Goal: Task Accomplishment & Management: Use online tool/utility

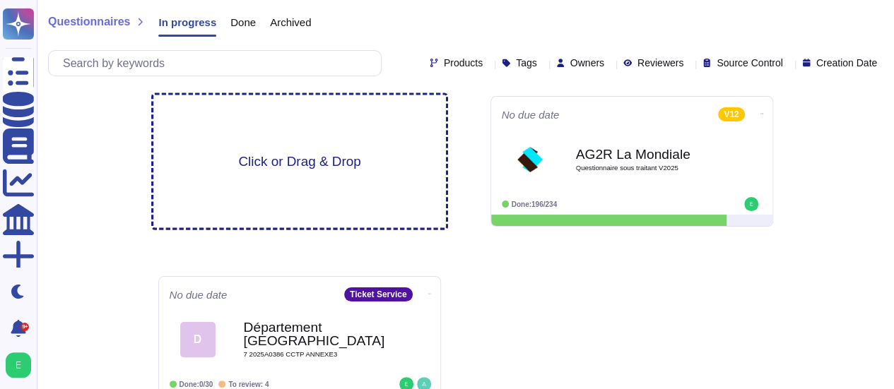
click at [311, 150] on div "Click or Drag & Drop" at bounding box center [299, 161] width 292 height 133
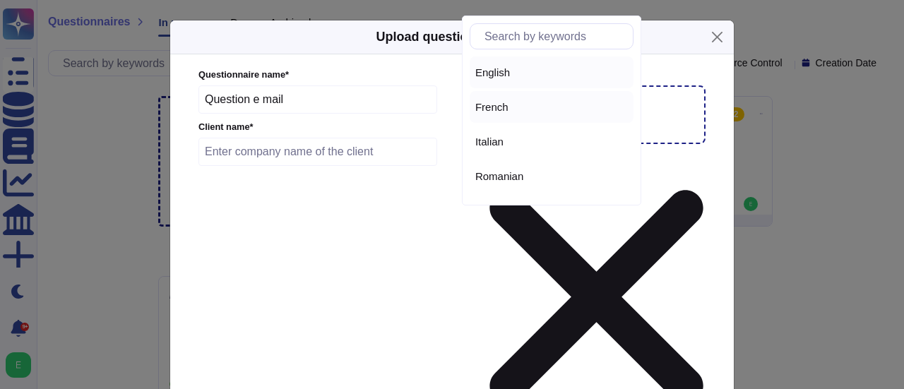
click at [524, 111] on div "French" at bounding box center [551, 107] width 153 height 13
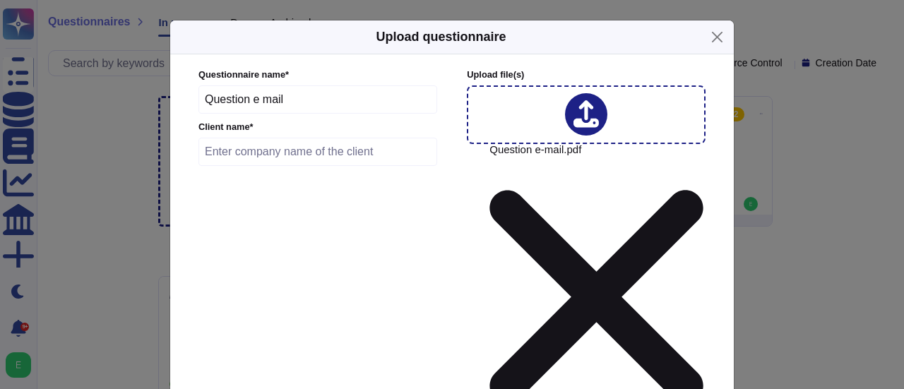
click at [297, 164] on input "text" at bounding box center [318, 152] width 239 height 28
type input "Régilait"
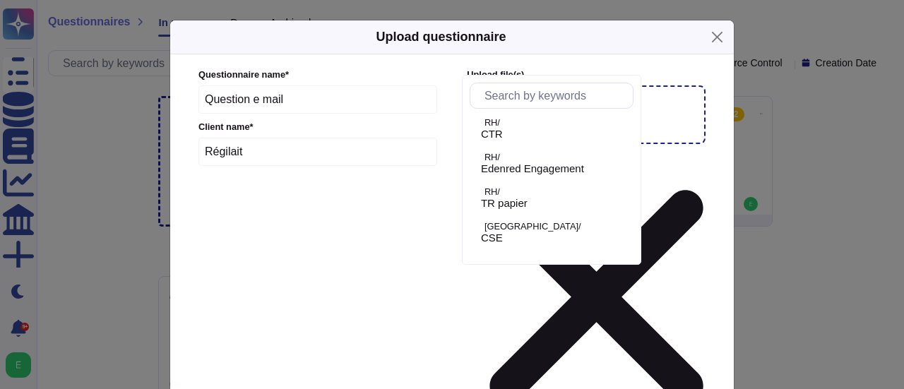
scroll to position [370, 0]
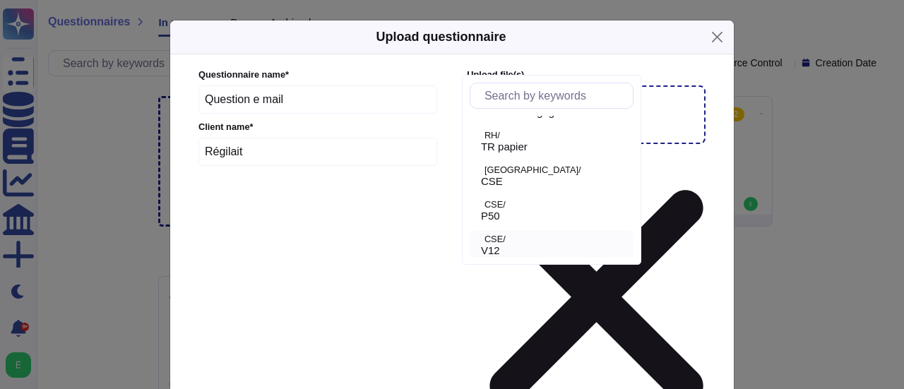
click at [526, 239] on p "CSE/" at bounding box center [556, 239] width 143 height 9
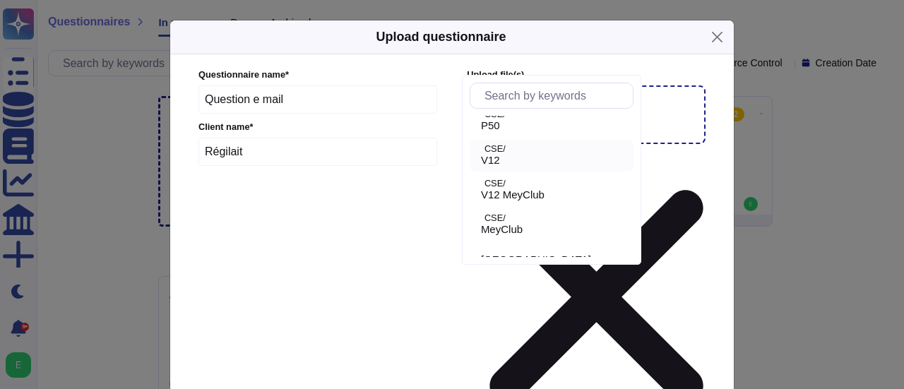
scroll to position [493, 0]
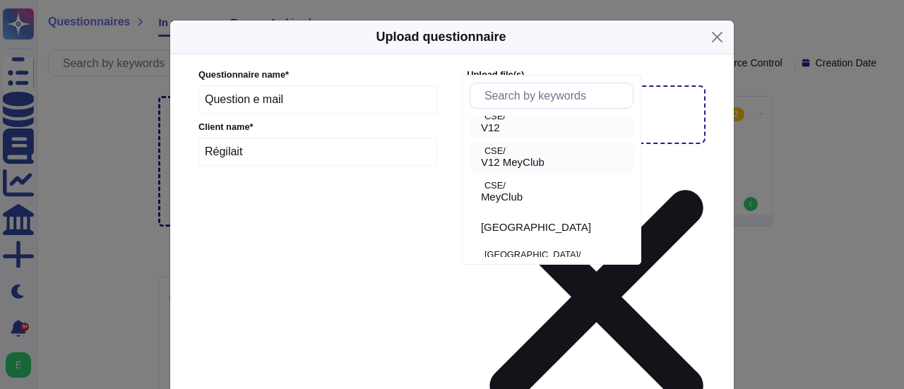
click at [545, 164] on span "V12 MeyClub" at bounding box center [513, 162] width 64 height 13
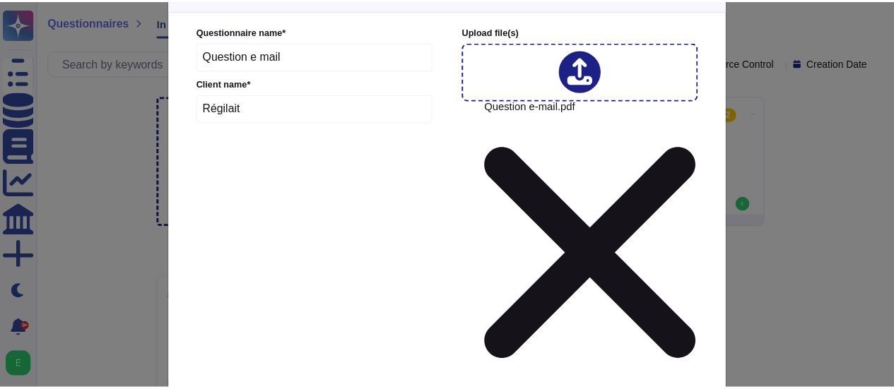
scroll to position [76, 0]
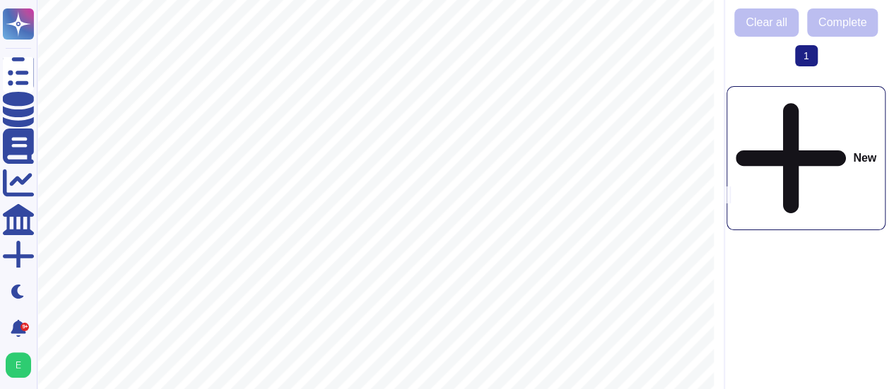
scroll to position [341, 0]
click at [335, 62] on div at bounding box center [375, 137] width 677 height 957
click at [237, 52] on div at bounding box center [375, 137] width 677 height 957
click at [171, 33] on div at bounding box center [375, 137] width 677 height 957
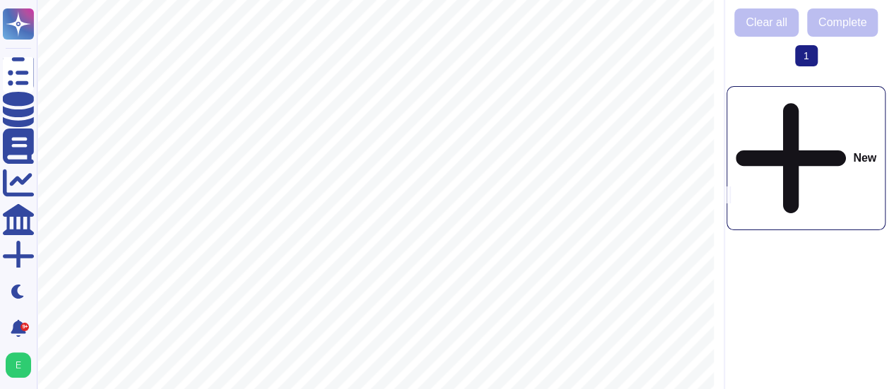
click at [817, 105] on div "New" at bounding box center [805, 158] width 159 height 144
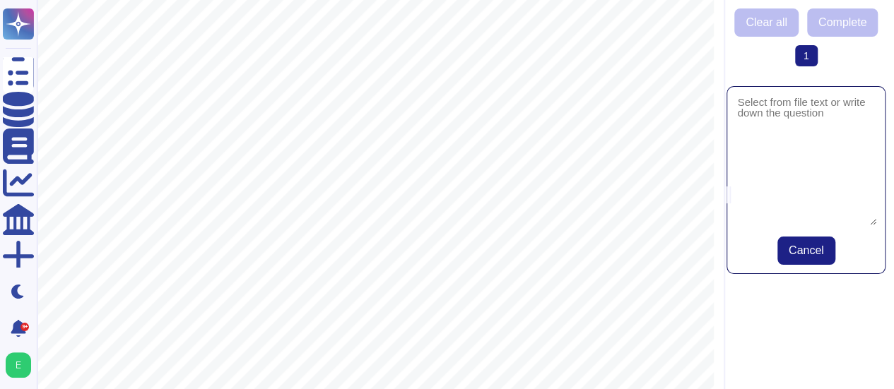
drag, startPoint x: 267, startPoint y: 353, endPoint x: 191, endPoint y: 369, distance: 78.0
click at [748, 110] on textarea at bounding box center [805, 160] width 141 height 130
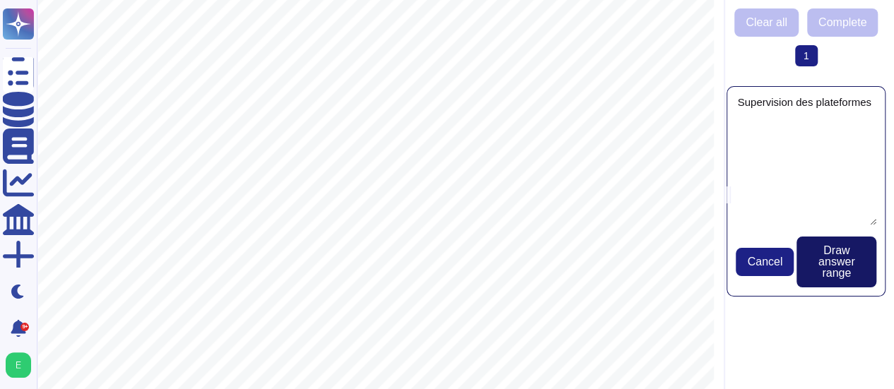
type textarea "Supervision des plateformes"
click at [829, 265] on span "Draw answer range" at bounding box center [836, 262] width 57 height 34
drag, startPoint x: 803, startPoint y: 117, endPoint x: 834, endPoint y: 268, distance: 154.5
click at [834, 268] on div "Supervision des plateformes Cancel Draw answer range" at bounding box center [805, 191] width 159 height 211
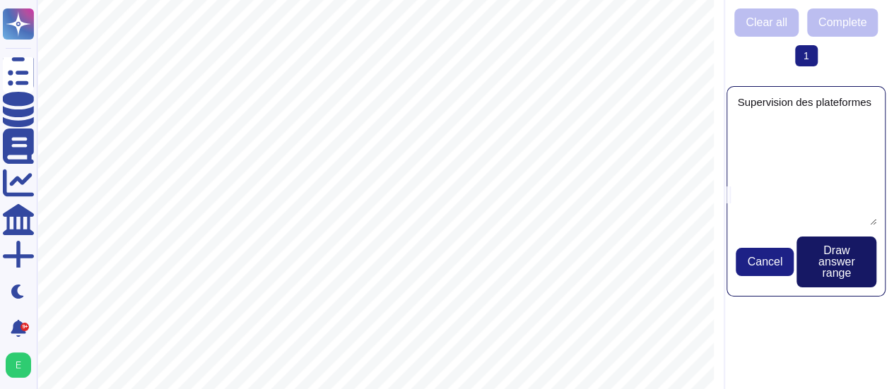
click at [834, 268] on span "Draw answer range" at bounding box center [836, 262] width 57 height 34
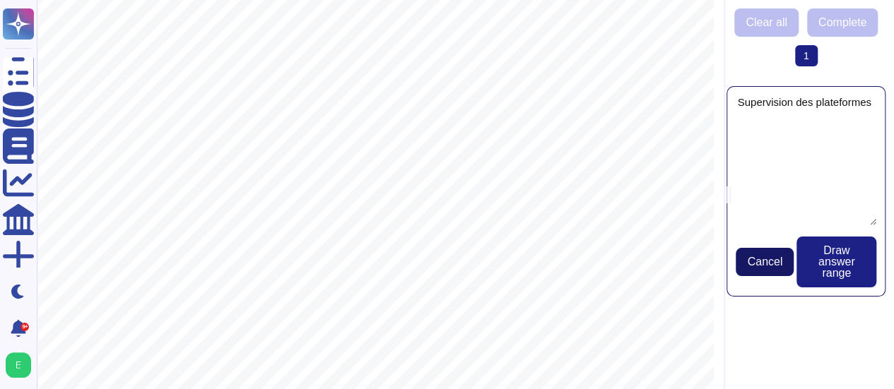
click at [774, 264] on span "Cancel" at bounding box center [764, 261] width 35 height 11
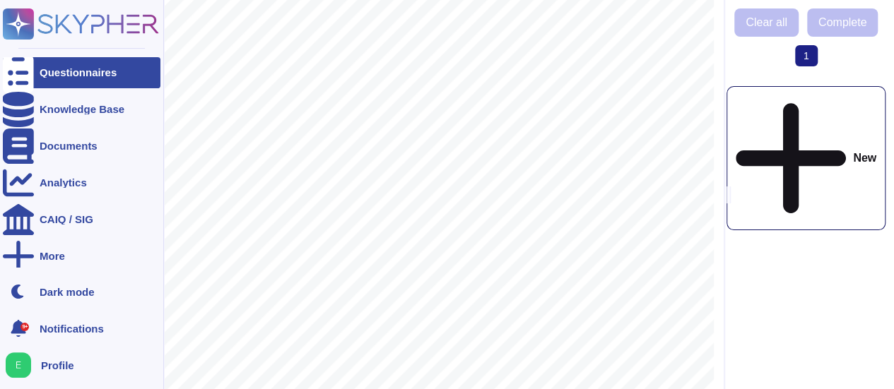
click at [21, 73] on icon at bounding box center [18, 73] width 31 height 42
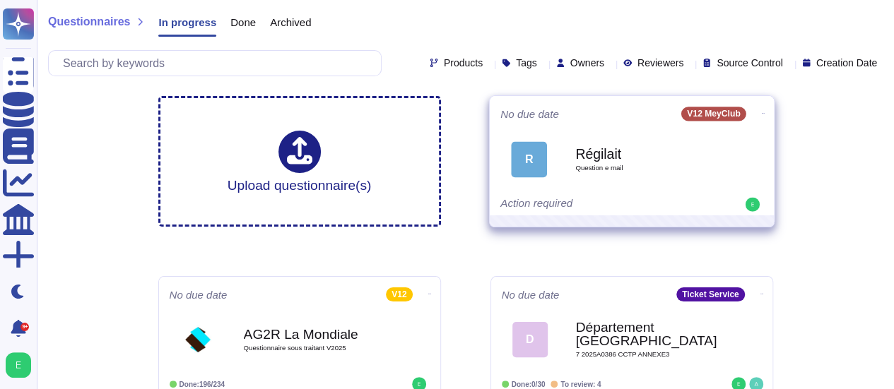
click at [761, 113] on icon at bounding box center [762, 114] width 3 height 4
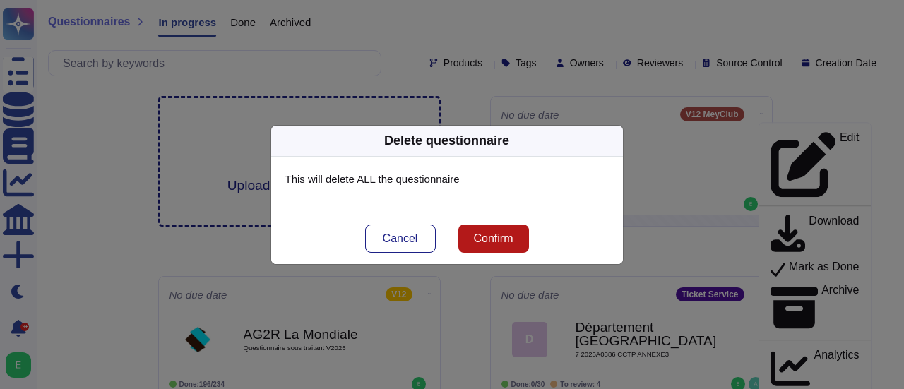
click at [515, 234] on button "Confirm" at bounding box center [494, 239] width 71 height 28
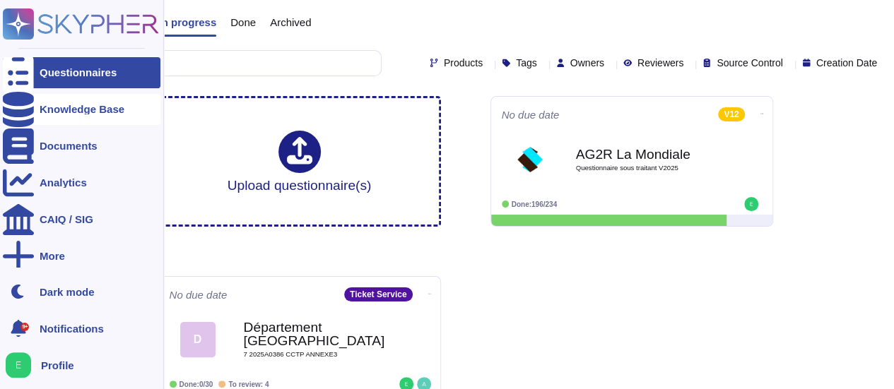
click at [18, 108] on icon at bounding box center [18, 109] width 31 height 35
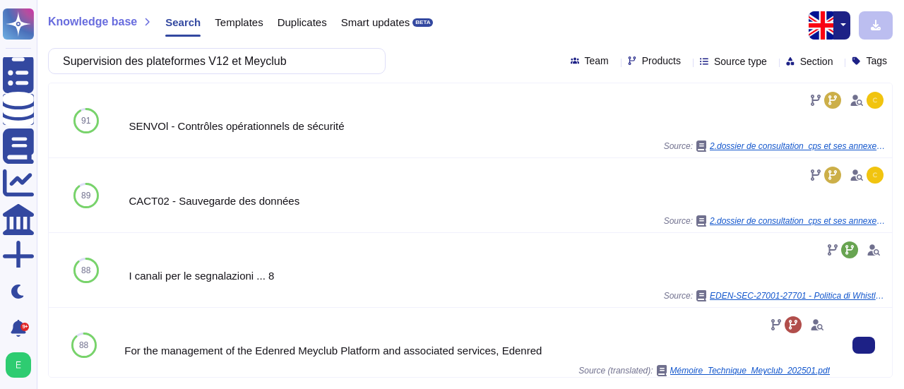
type input "Supervision des plateformes V12 et Meyclub"
click at [512, 351] on div "For the management of the Edenred Meyclub Platform and associated services, Ede…" at bounding box center [477, 350] width 706 height 11
click at [557, 338] on div "For the management of the Edenred Meyclub Platform and associated services, Ede…" at bounding box center [477, 345] width 706 height 63
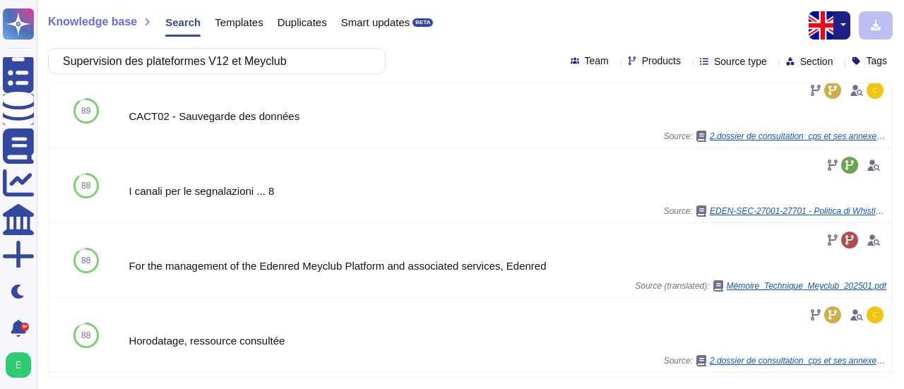
scroll to position [342, 0]
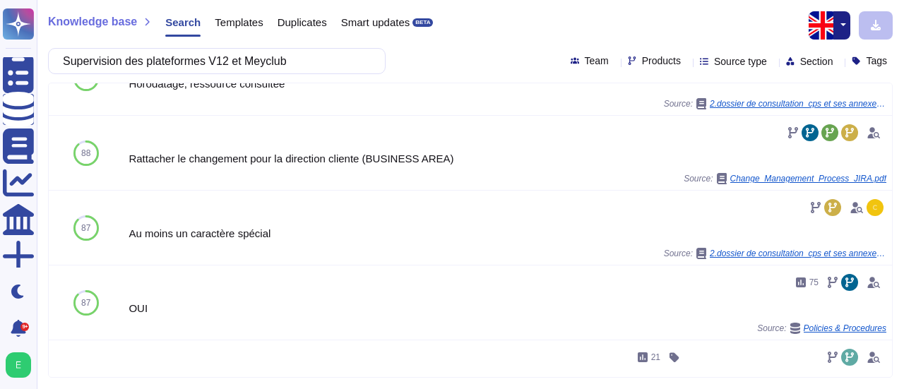
click at [841, 26] on button "button" at bounding box center [842, 25] width 17 height 28
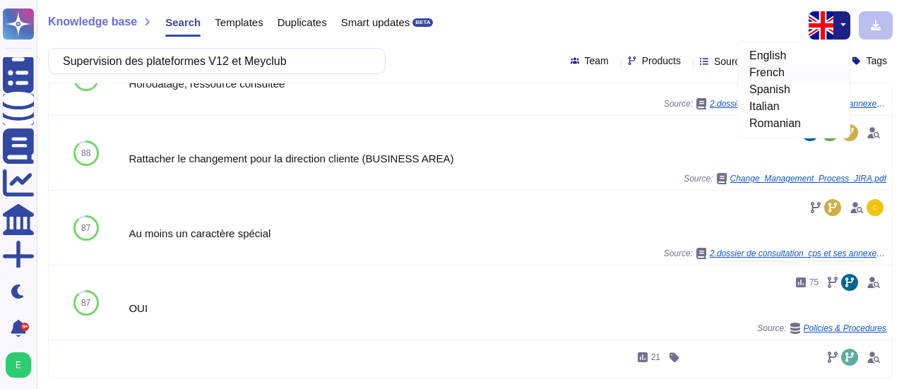
click at [778, 76] on link "French" at bounding box center [794, 72] width 112 height 17
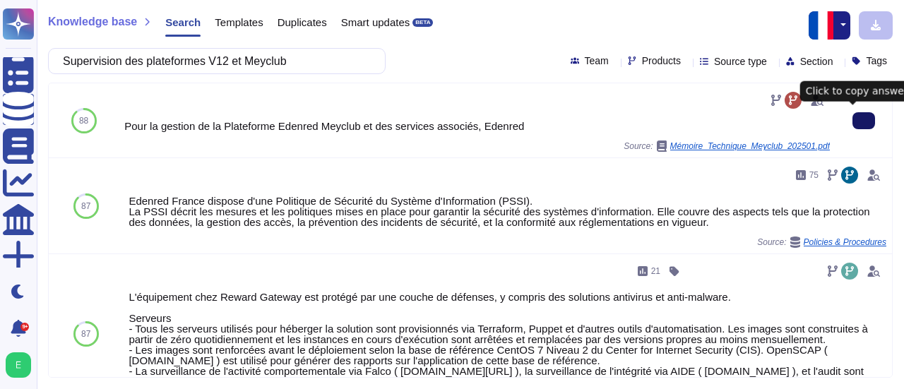
click at [862, 120] on button at bounding box center [864, 120] width 23 height 17
